Goal: Task Accomplishment & Management: Manage account settings

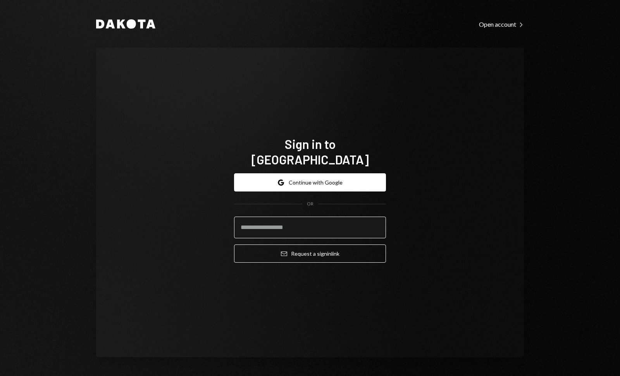
click at [282, 221] on input "email" at bounding box center [310, 228] width 152 height 22
type input "**********"
click at [234, 245] on button "Email Request a sign in link" at bounding box center [310, 254] width 152 height 18
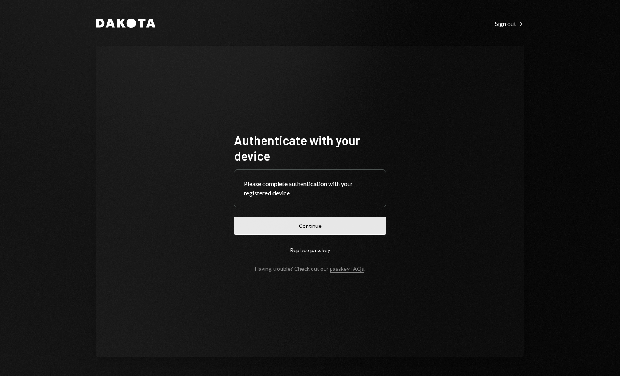
click at [304, 231] on button "Continue" at bounding box center [310, 226] width 152 height 18
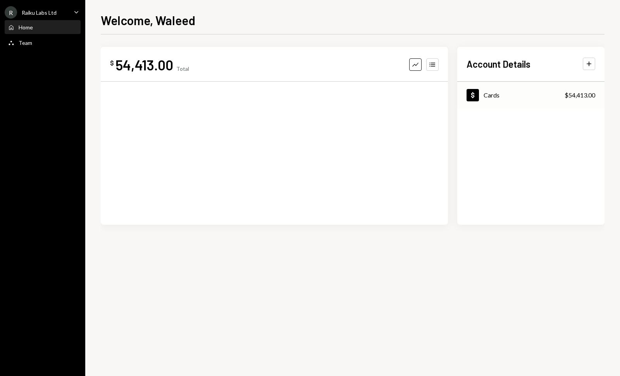
click at [519, 92] on div "Dollar Cards $54,413.00" at bounding box center [530, 95] width 147 height 25
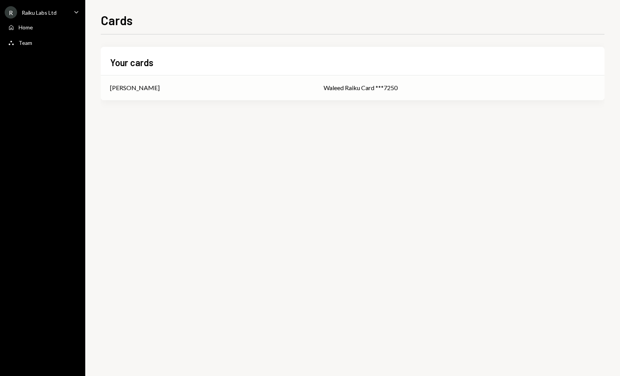
click at [359, 93] on td "Waleed Raiku Card ***7250" at bounding box center [459, 88] width 290 height 25
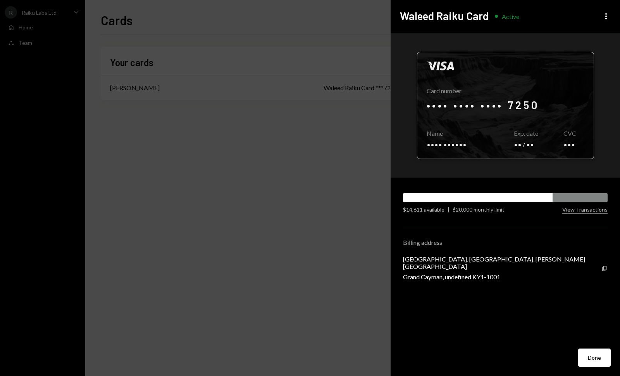
click at [578, 143] on div at bounding box center [505, 105] width 176 height 107
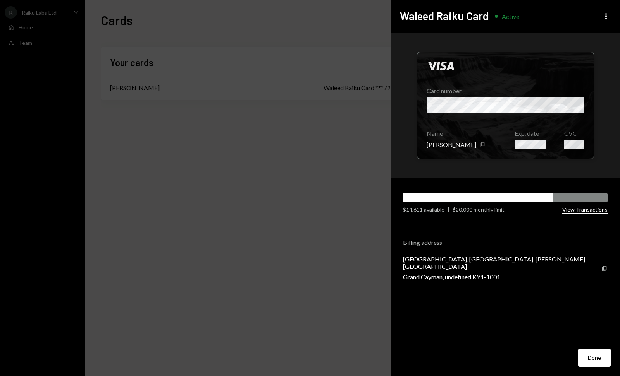
click at [579, 212] on button "View Transactions" at bounding box center [584, 209] width 45 height 7
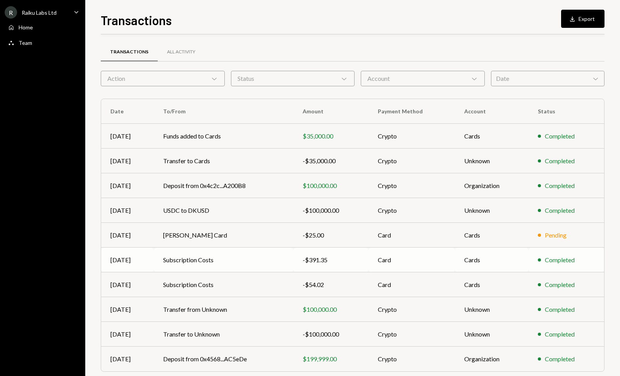
scroll to position [28, 0]
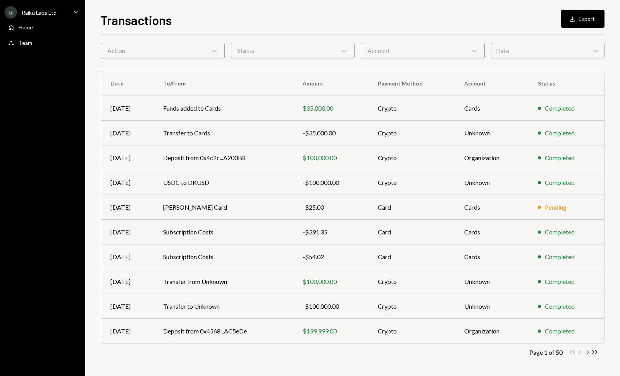
click at [588, 351] on icon "Chevron Right" at bounding box center [586, 352] width 7 height 7
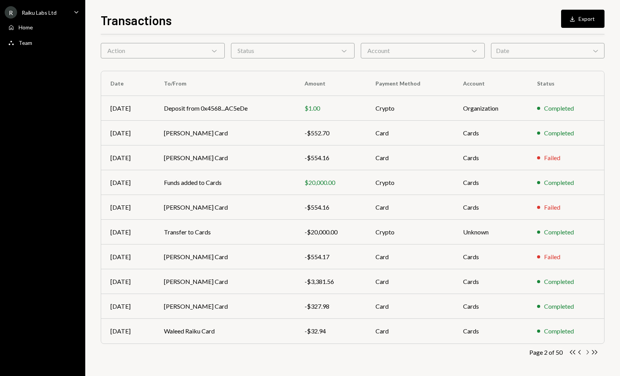
click at [589, 354] on icon "Chevron Right" at bounding box center [586, 352] width 7 height 7
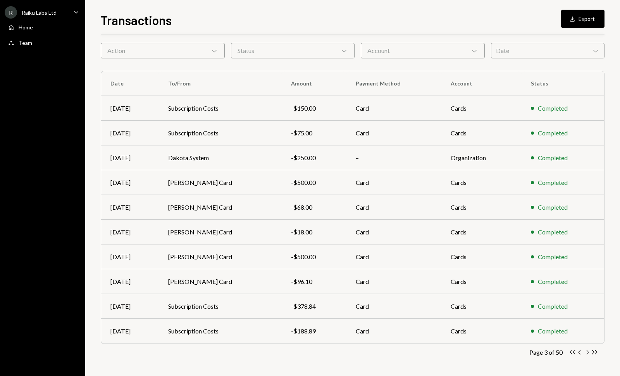
click at [586, 352] on icon "Chevron Right" at bounding box center [586, 352] width 7 height 7
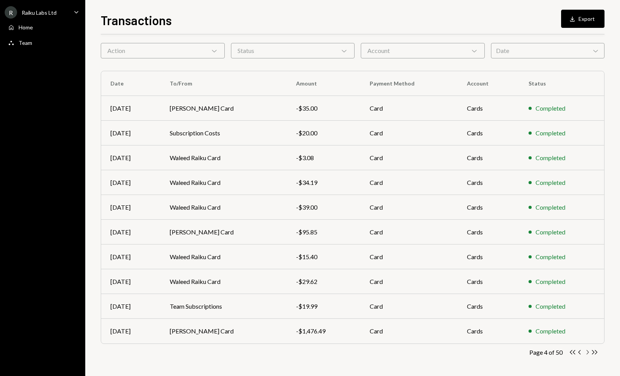
click at [587, 354] on icon "Chevron Right" at bounding box center [586, 352] width 7 height 7
